Goal: Navigation & Orientation: Find specific page/section

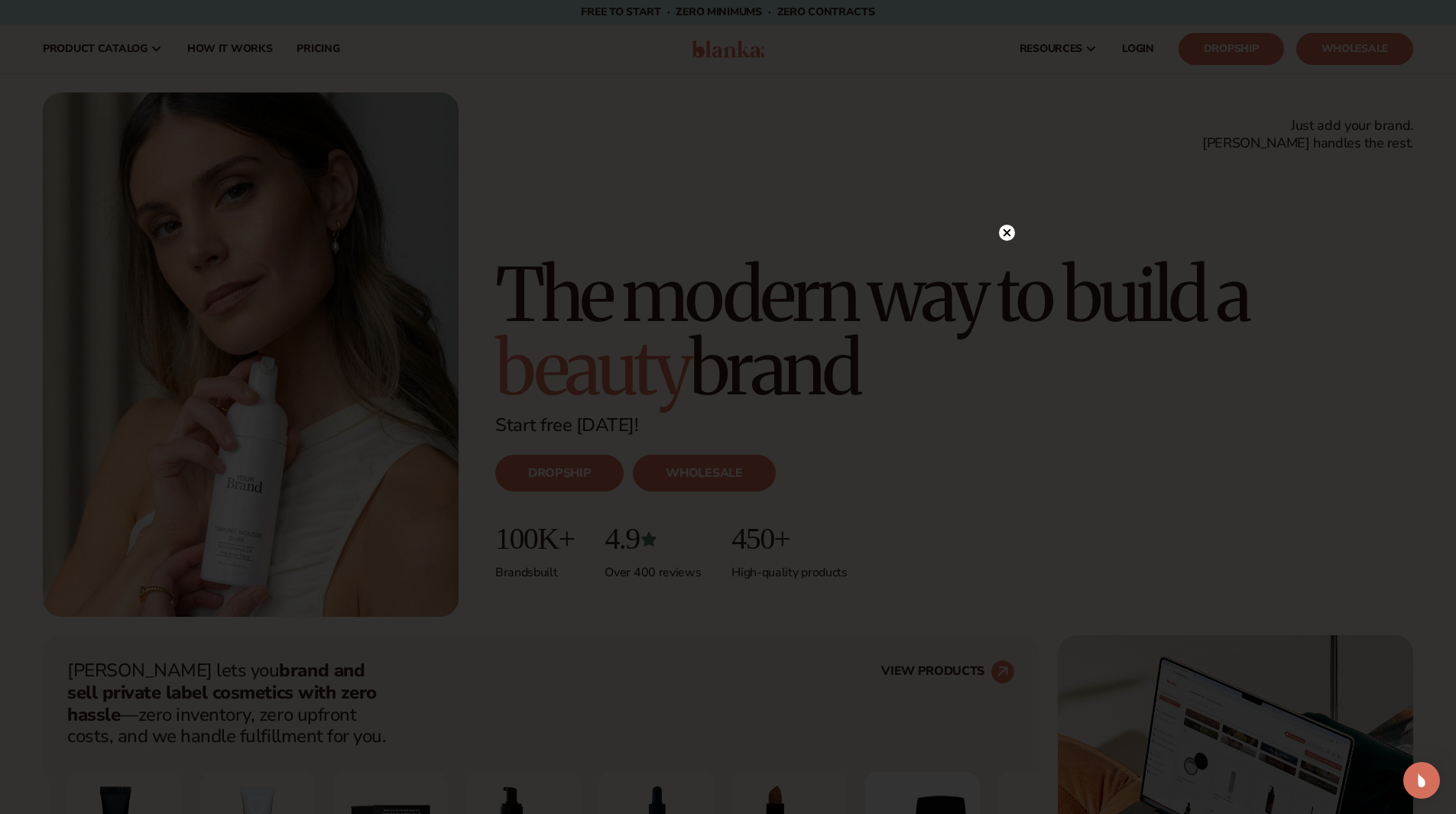
click at [1007, 229] on circle at bounding box center [1007, 233] width 16 height 16
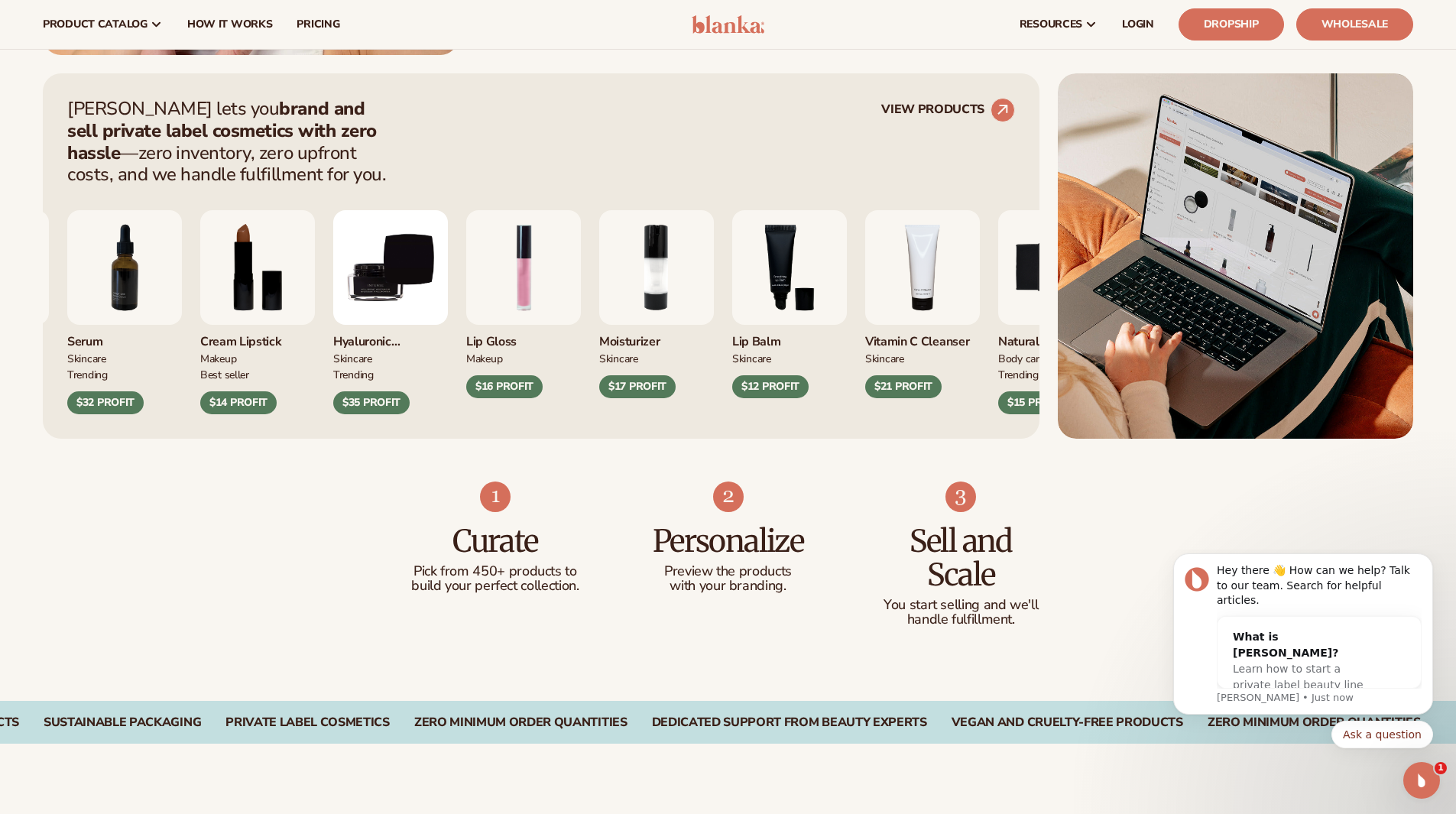
scroll to position [536, 0]
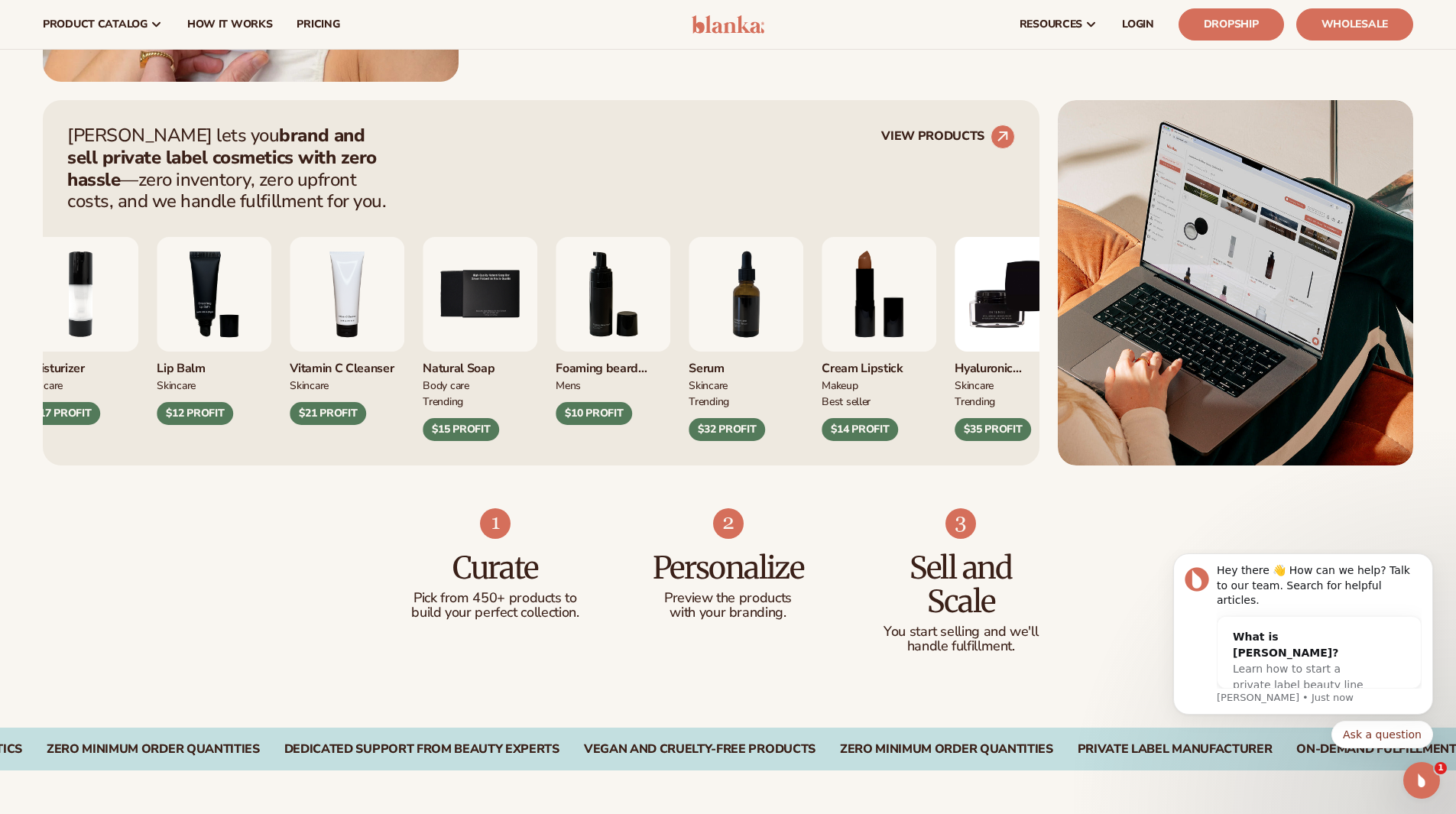
click at [206, 272] on img "3 / 9" at bounding box center [214, 294] width 115 height 115
click at [1002, 323] on img "9 / 9" at bounding box center [1012, 294] width 115 height 115
click at [1005, 278] on img "9 / 9" at bounding box center [1012, 294] width 115 height 115
click at [1005, 278] on img "9 / 9" at bounding box center [1012, 294] width 115 height 115
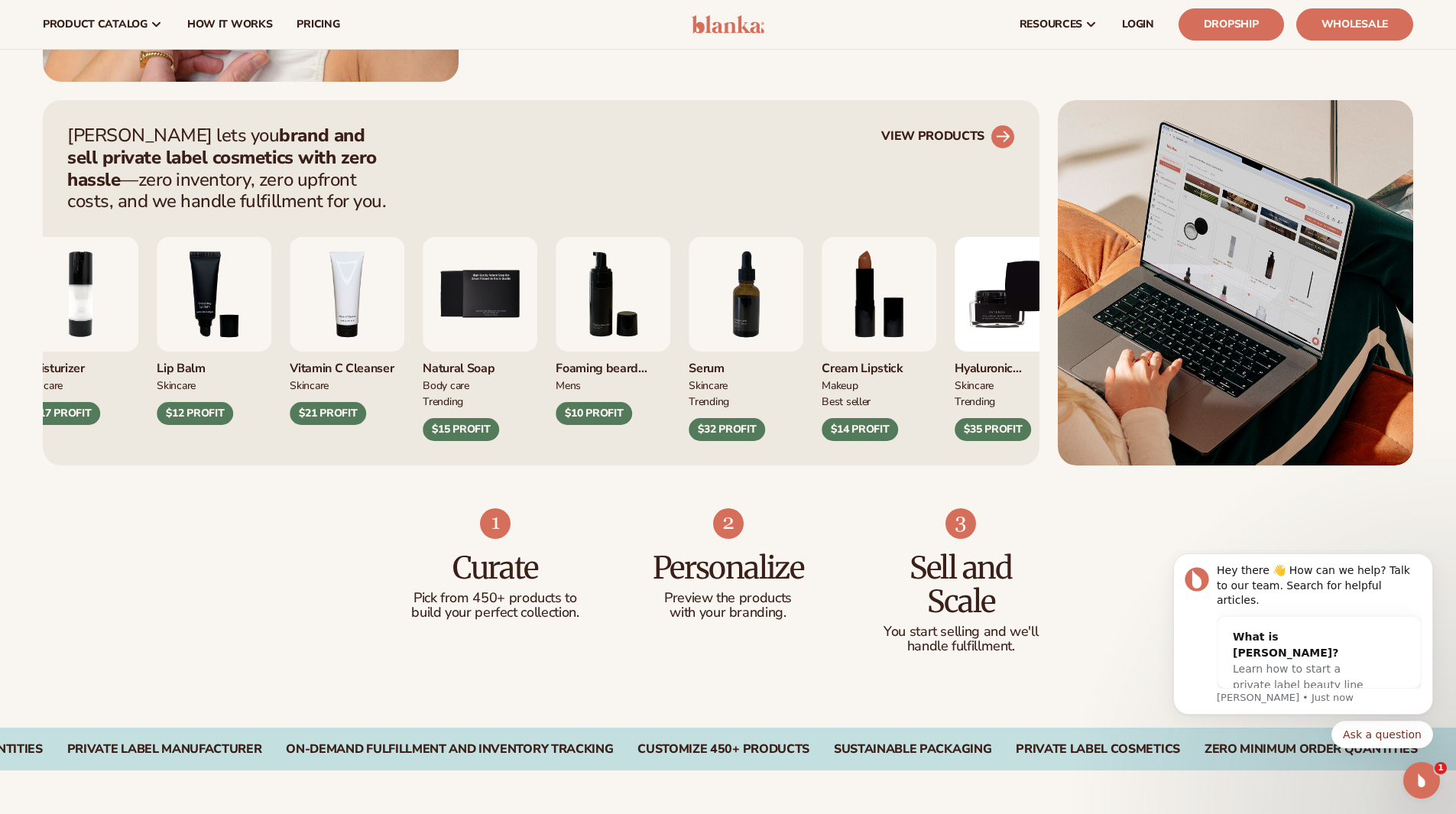
click at [1007, 132] on circle at bounding box center [1002, 137] width 34 height 34
